Goal: Find contact information: Find contact information

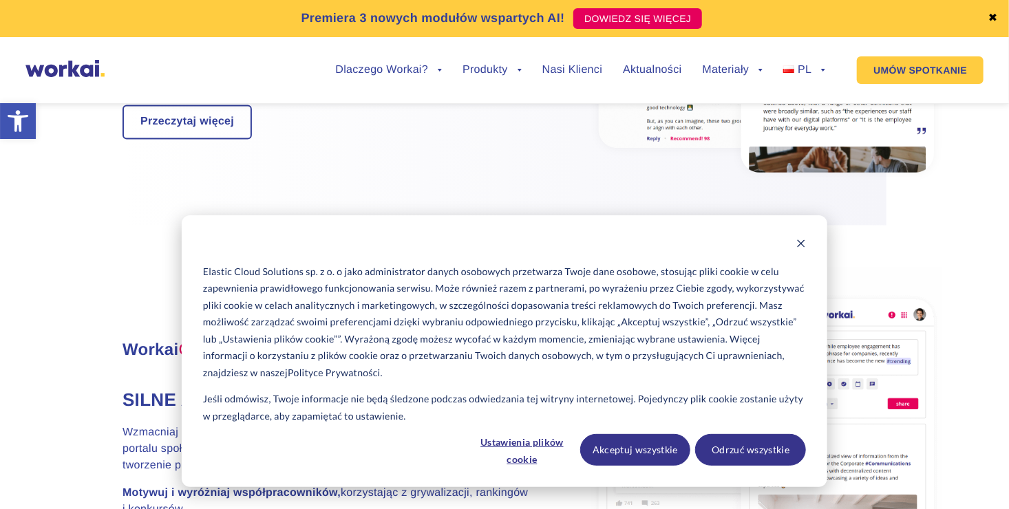
scroll to position [1170, 0]
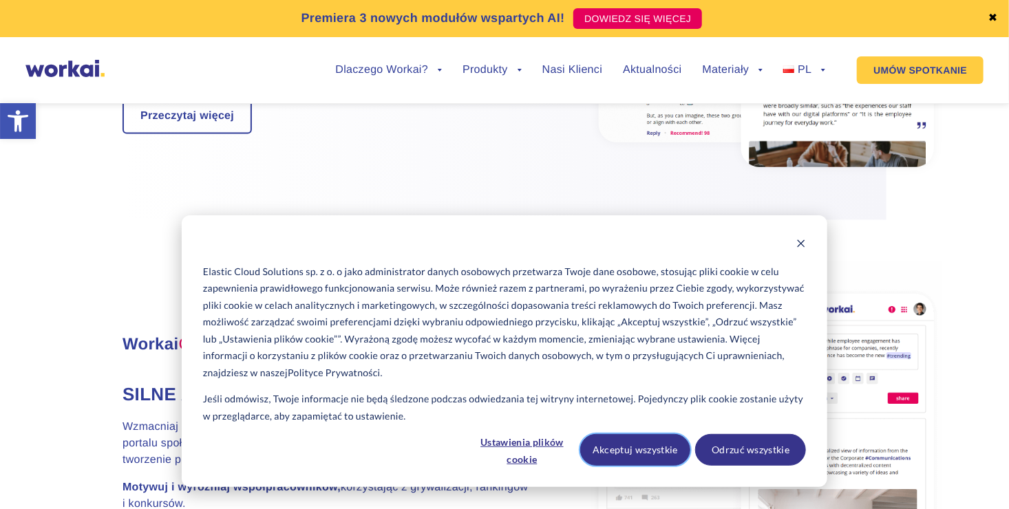
click at [620, 446] on button "Akceptuj wszystkie" at bounding box center [635, 450] width 111 height 32
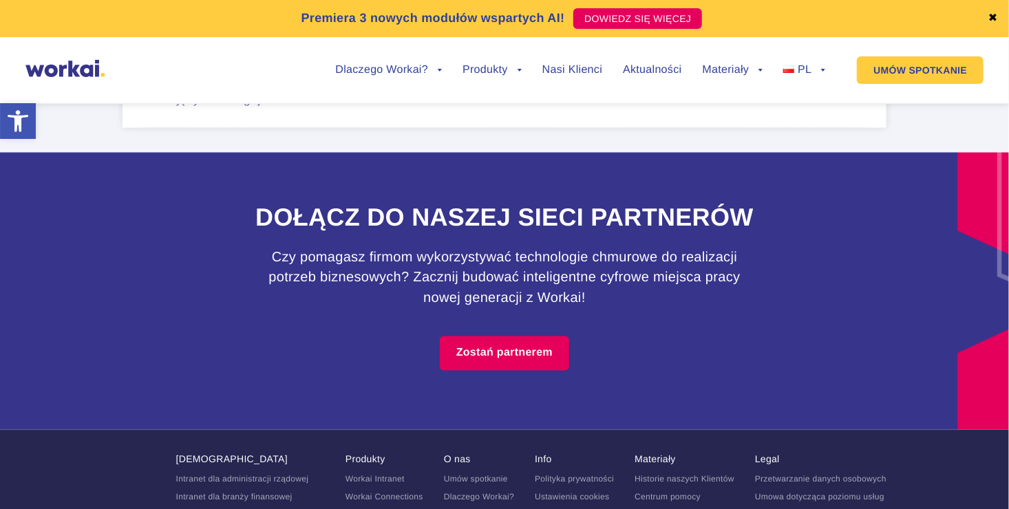
scroll to position [8814, 0]
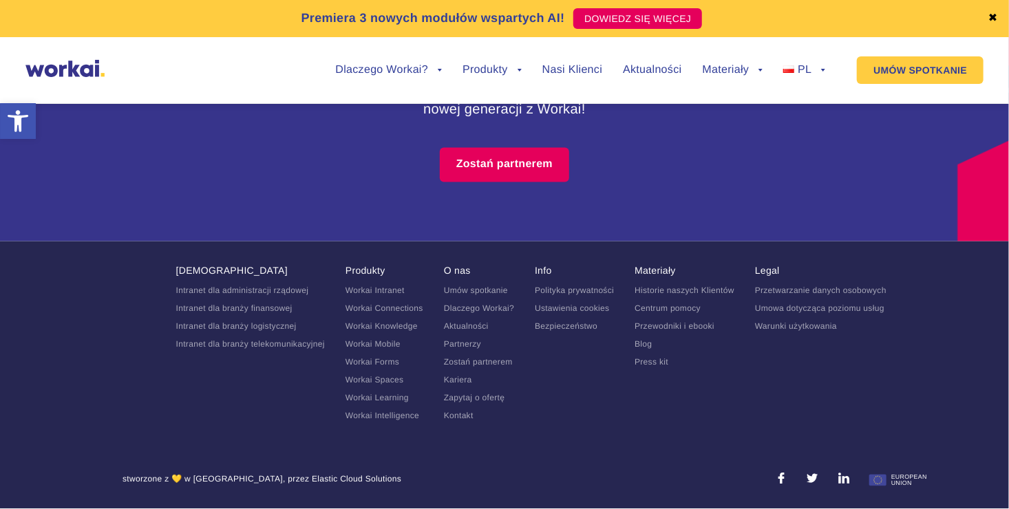
click at [464, 384] on link "Kariera" at bounding box center [458, 381] width 28 height 10
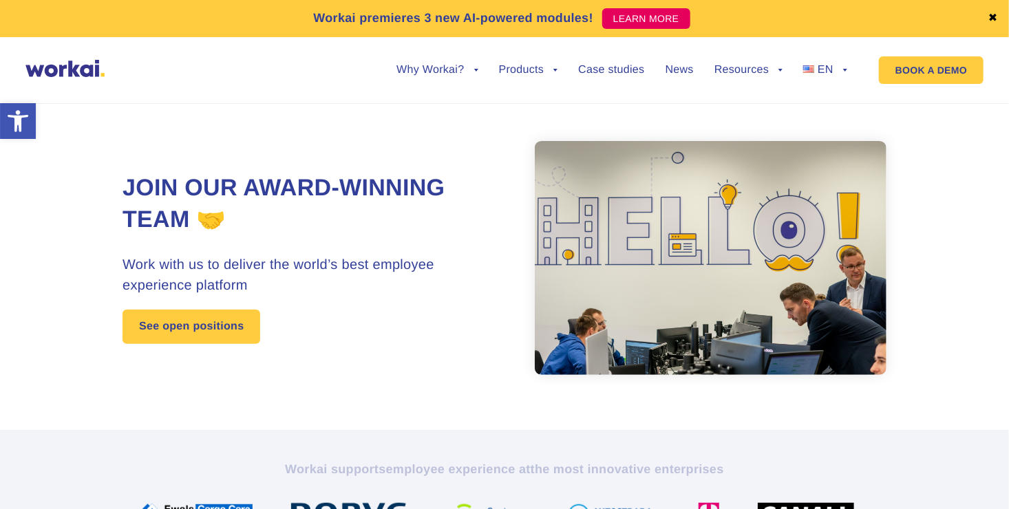
click at [966, 135] on section "Join our award-winning team 🤝 Work with us to deliver the world’s best employee…" at bounding box center [504, 258] width 1009 height 344
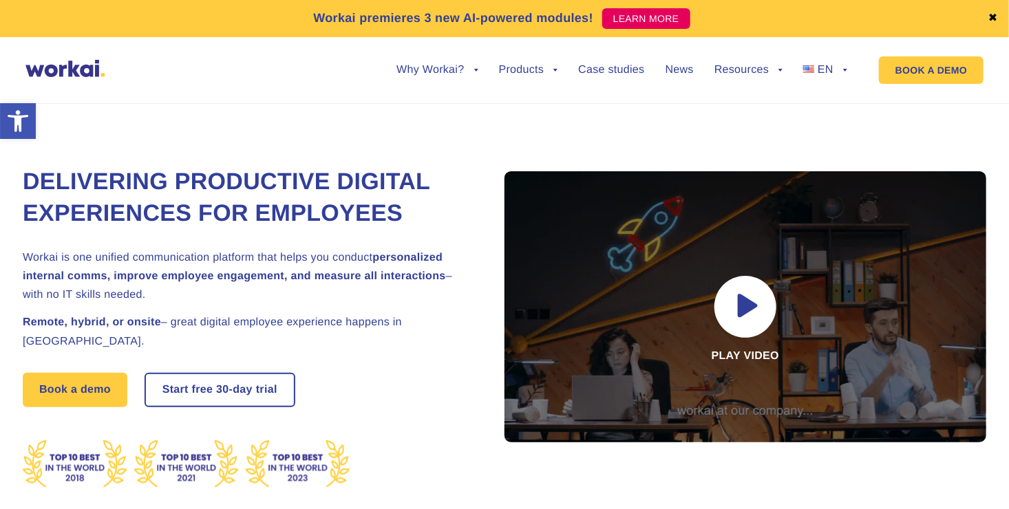
click at [994, 17] on link "✖" at bounding box center [994, 18] width 10 height 11
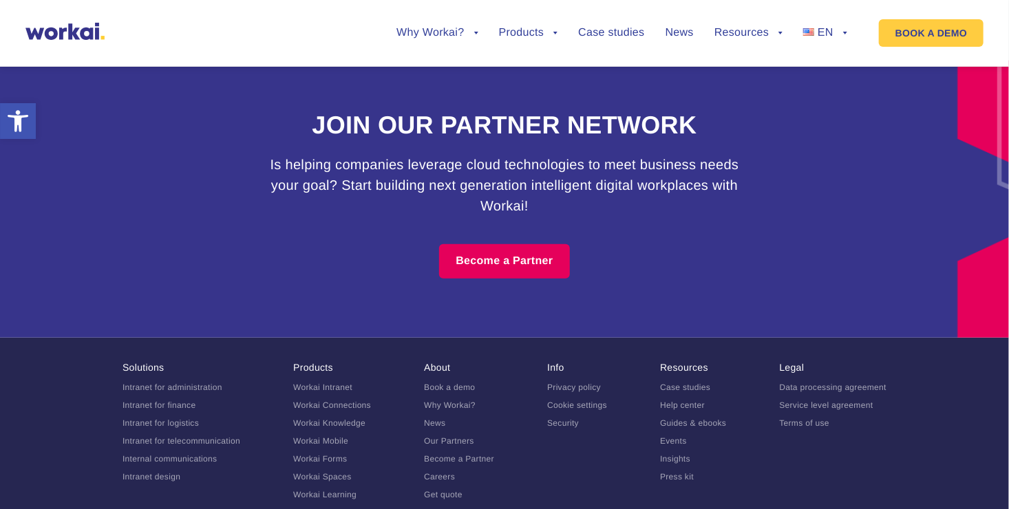
scroll to position [8130, 0]
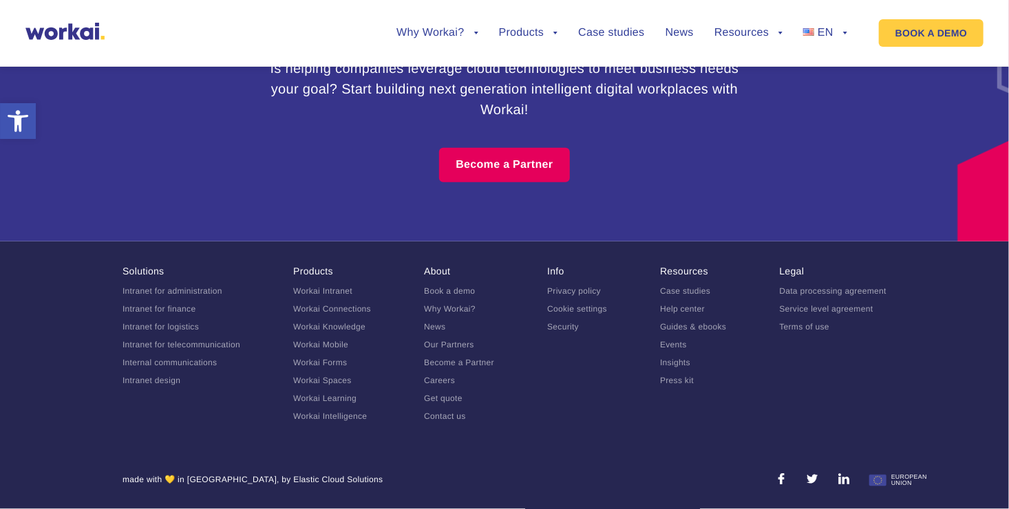
click at [454, 419] on link "Contact us" at bounding box center [445, 417] width 42 height 10
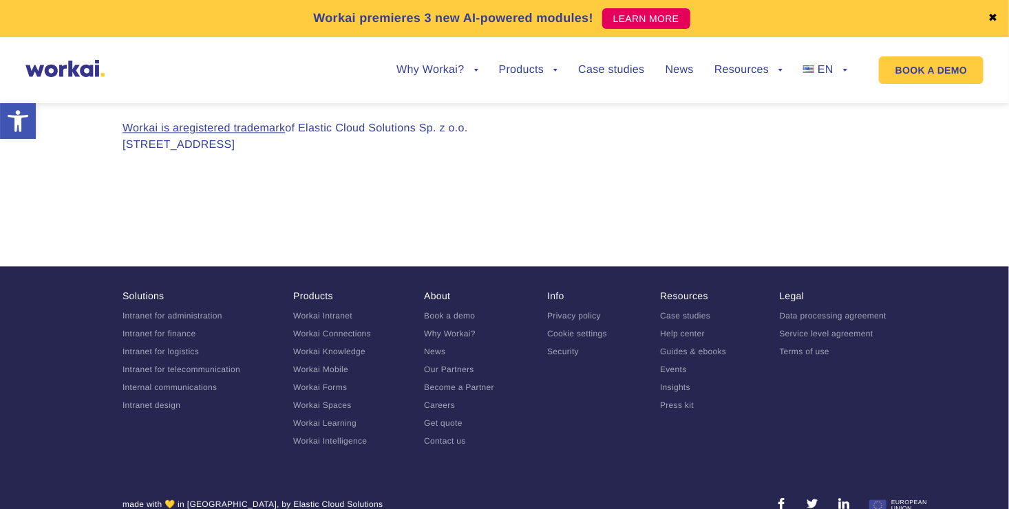
scroll to position [1375, 0]
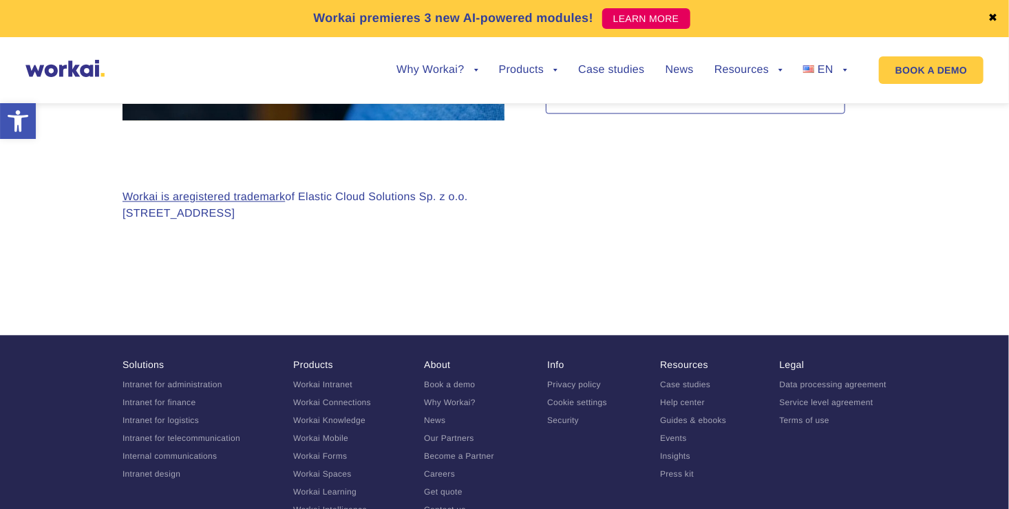
drag, startPoint x: 305, startPoint y: 172, endPoint x: 485, endPoint y: 173, distance: 180.4
click at [485, 189] on div "Workai is a registered trademark of Elastic Cloud Solutions Sp. z o.o. 71 Żuraw…" at bounding box center [505, 216] width 764 height 55
drag, startPoint x: 485, startPoint y: 173, endPoint x: 447, endPoint y: 174, distance: 38.6
copy p "Elastic Cloud Solutions Sp. z o.o."
